Goal: Information Seeking & Learning: Learn about a topic

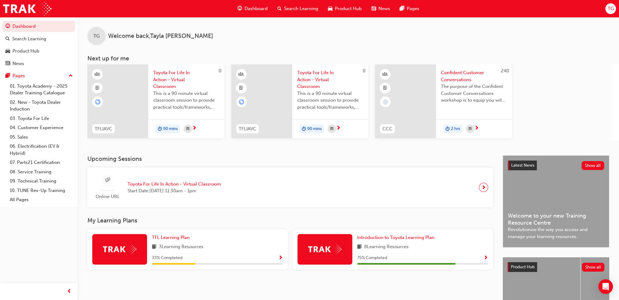
click at [231, 189] on div "Online URL Toyota For Life In Action - Virtual Classroom Start Date: [DATE] 11:…" at bounding box center [290, 187] width 396 height 30
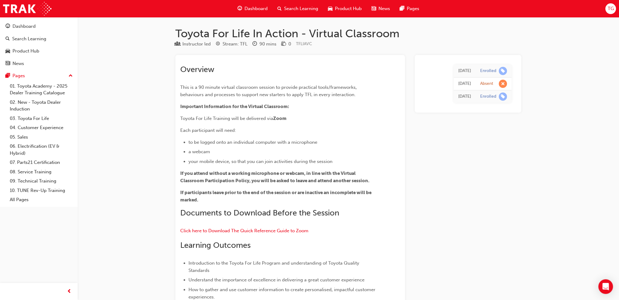
click at [612, 8] on span "TG" at bounding box center [611, 8] width 6 height 7
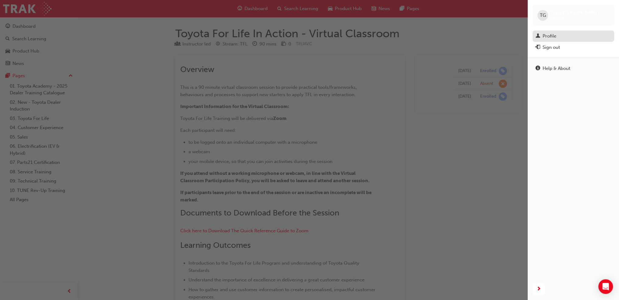
click at [554, 34] on div "Profile" at bounding box center [550, 36] width 14 height 7
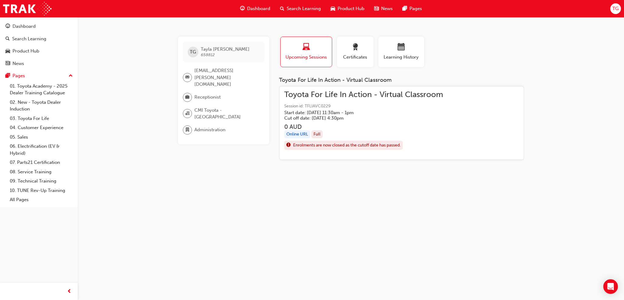
click at [211, 94] on span "Receptionist" at bounding box center [207, 97] width 26 height 7
click at [215, 107] on span "CMI Toyota - [GEOGRAPHIC_DATA]" at bounding box center [226, 114] width 65 height 14
click at [224, 126] on span "Administration" at bounding box center [209, 129] width 31 height 7
drag, startPoint x: 219, startPoint y: 45, endPoint x: 199, endPoint y: 50, distance: 21.4
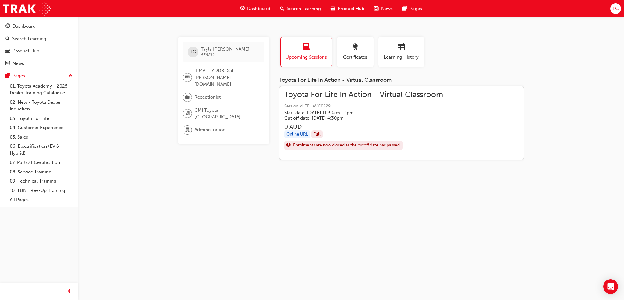
click at [218, 47] on div "TG [PERSON_NAME] 658812" at bounding box center [224, 51] width 82 height 21
click at [199, 50] on div "TG [PERSON_NAME] 658812" at bounding box center [224, 51] width 82 height 21
click at [191, 50] on span "TG" at bounding box center [193, 51] width 6 height 7
click at [307, 101] on div "Toyota For Life In Action - Virtual Classroom Session id: TFLIAVC0229 Start dat…" at bounding box center [363, 106] width 159 height 30
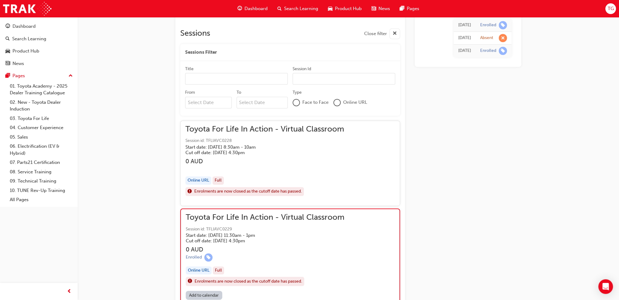
scroll to position [361, 0]
